Goal: Information Seeking & Learning: Learn about a topic

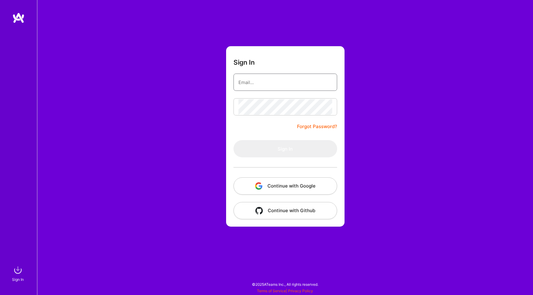
type input "hello@patryk.me"
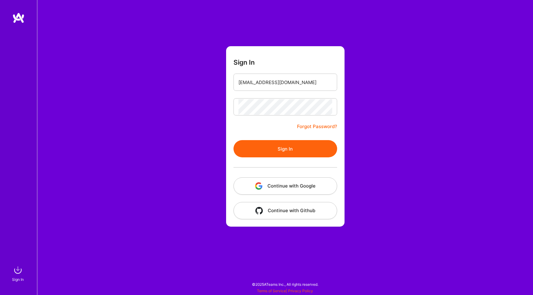
click at [239, 156] on button "Sign In" at bounding box center [285, 148] width 104 height 17
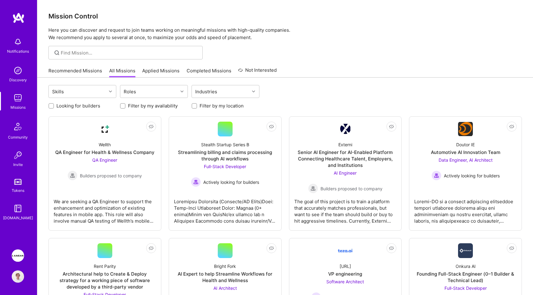
click at [88, 108] on label "Looking for builders" at bounding box center [78, 106] width 44 height 6
click at [54, 108] on input "Looking for builders" at bounding box center [52, 106] width 4 height 4
checkbox input "true"
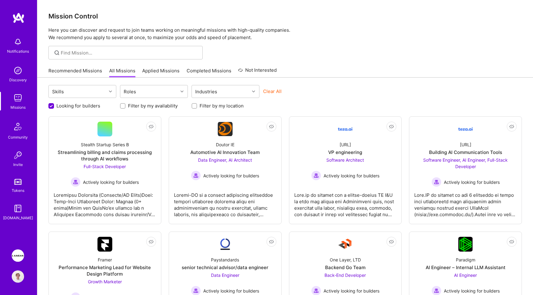
click at [201, 104] on label "Filter by my location" at bounding box center [221, 106] width 44 height 6
click at [197, 104] on input "Filter by my location" at bounding box center [195, 106] width 4 height 4
checkbox input "true"
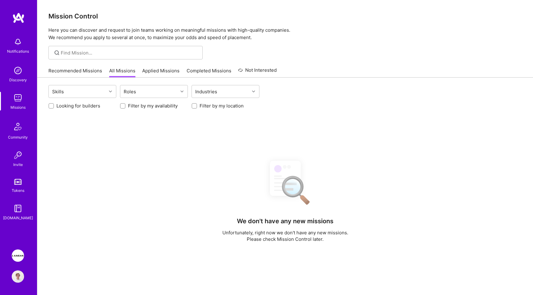
click at [78, 104] on label "Looking for builders" at bounding box center [78, 106] width 44 height 6
click at [54, 104] on input "Looking for builders" at bounding box center [52, 106] width 4 height 4
checkbox input "true"
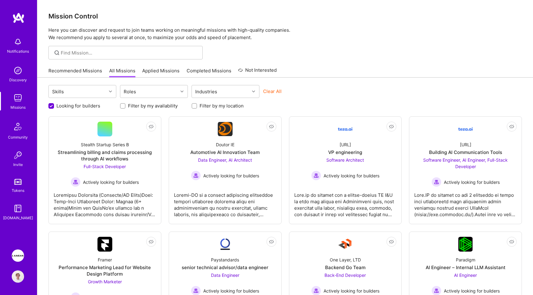
click at [219, 107] on label "Filter by my location" at bounding box center [221, 106] width 44 height 6
click at [197, 107] on input "Filter by my location" at bounding box center [195, 106] width 4 height 4
checkbox input "true"
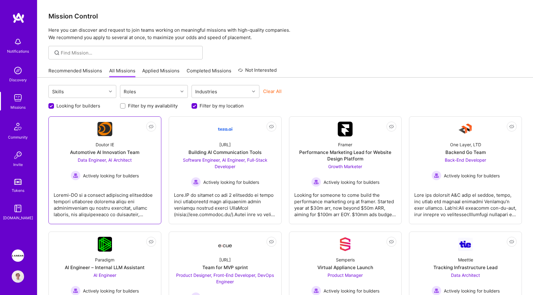
click at [112, 182] on link "Not Interested Doutor IE Automotive AI Innovation Team Data Engineer, AI Archit…" at bounding box center [105, 170] width 102 height 97
click at [216, 201] on div at bounding box center [225, 202] width 102 height 31
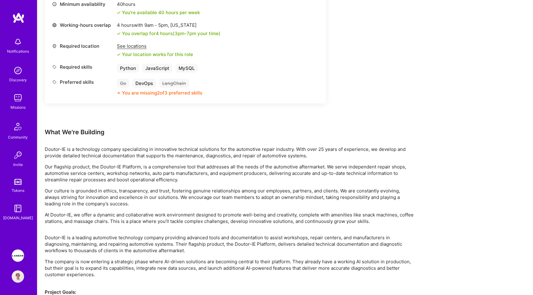
scroll to position [567, 0]
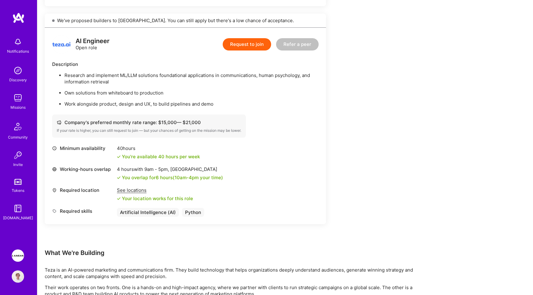
scroll to position [659, 0]
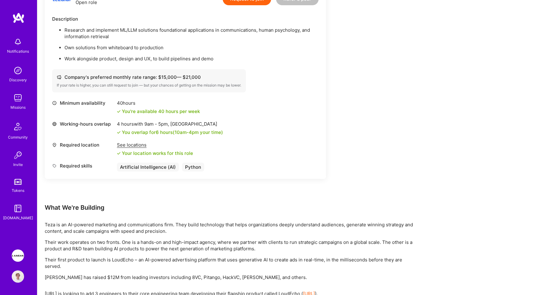
click at [23, 22] on img at bounding box center [18, 17] width 12 height 11
